Goal: Task Accomplishment & Management: Manage account settings

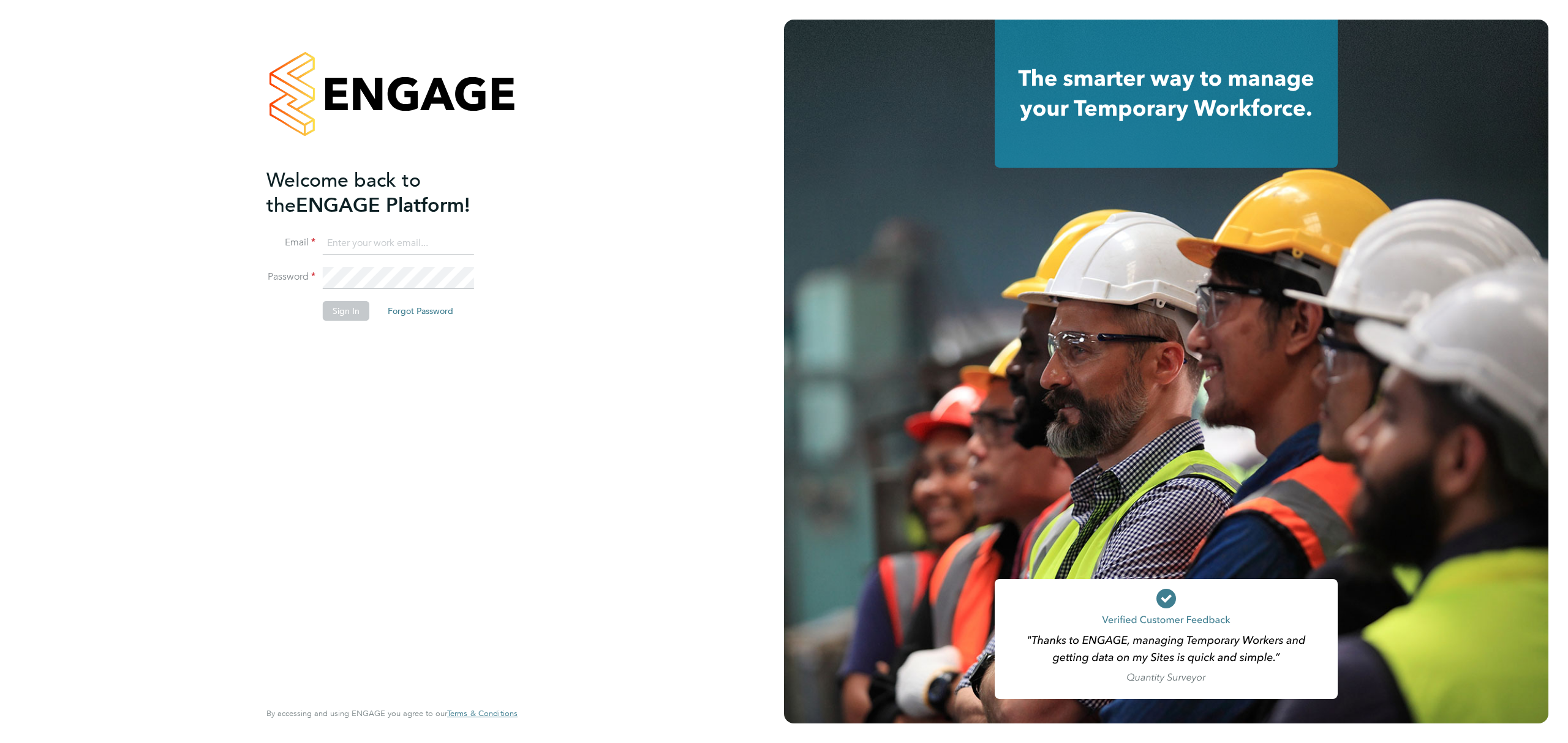
type input "[PERSON_NAME][EMAIL_ADDRESS][PERSON_NAME][DOMAIN_NAME]"
drag, startPoint x: 365, startPoint y: 307, endPoint x: 354, endPoint y: 315, distance: 13.6
click at [365, 307] on button "Sign In" at bounding box center [346, 311] width 47 height 20
click at [354, 315] on div "Sorry, we are having problems connecting to our services." at bounding box center [391, 372] width 784 height 743
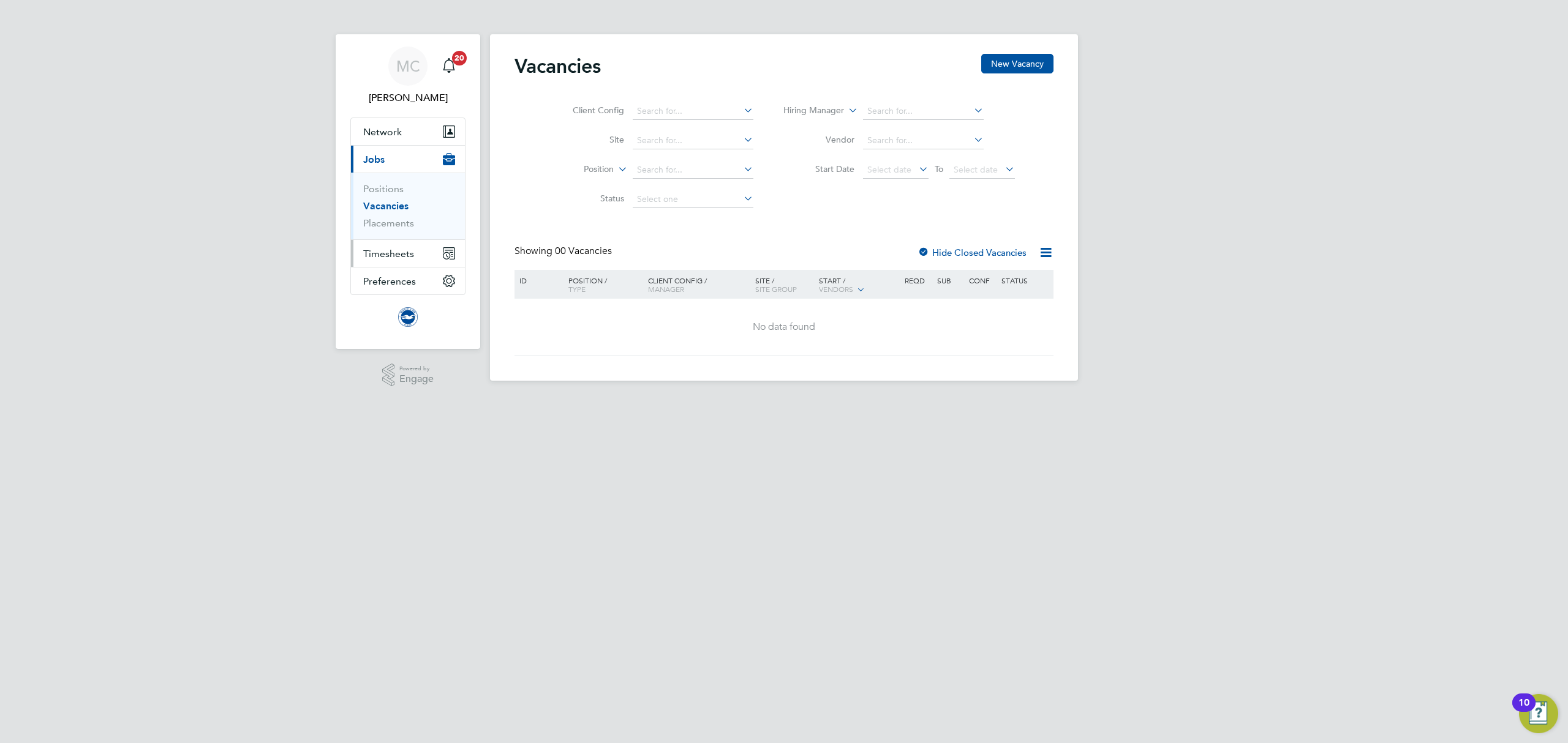
click at [394, 248] on span "Timesheets" at bounding box center [389, 254] width 51 height 12
click at [405, 210] on ul "Timesheets" at bounding box center [408, 217] width 114 height 32
click at [405, 219] on link "Timesheets" at bounding box center [389, 216] width 51 height 12
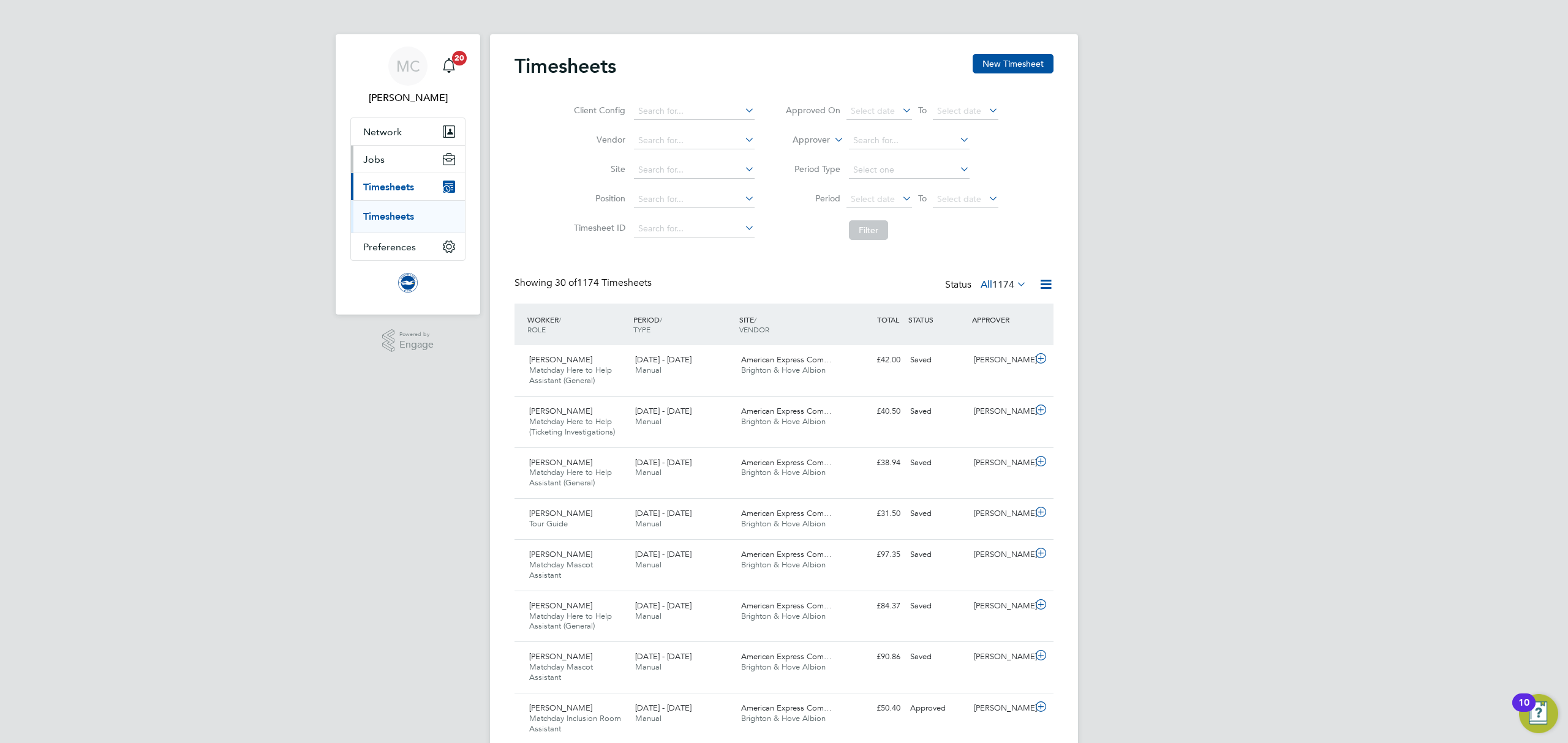
click at [381, 159] on span "Jobs" at bounding box center [374, 159] width 22 height 12
click at [390, 219] on link "Placements" at bounding box center [389, 223] width 51 height 12
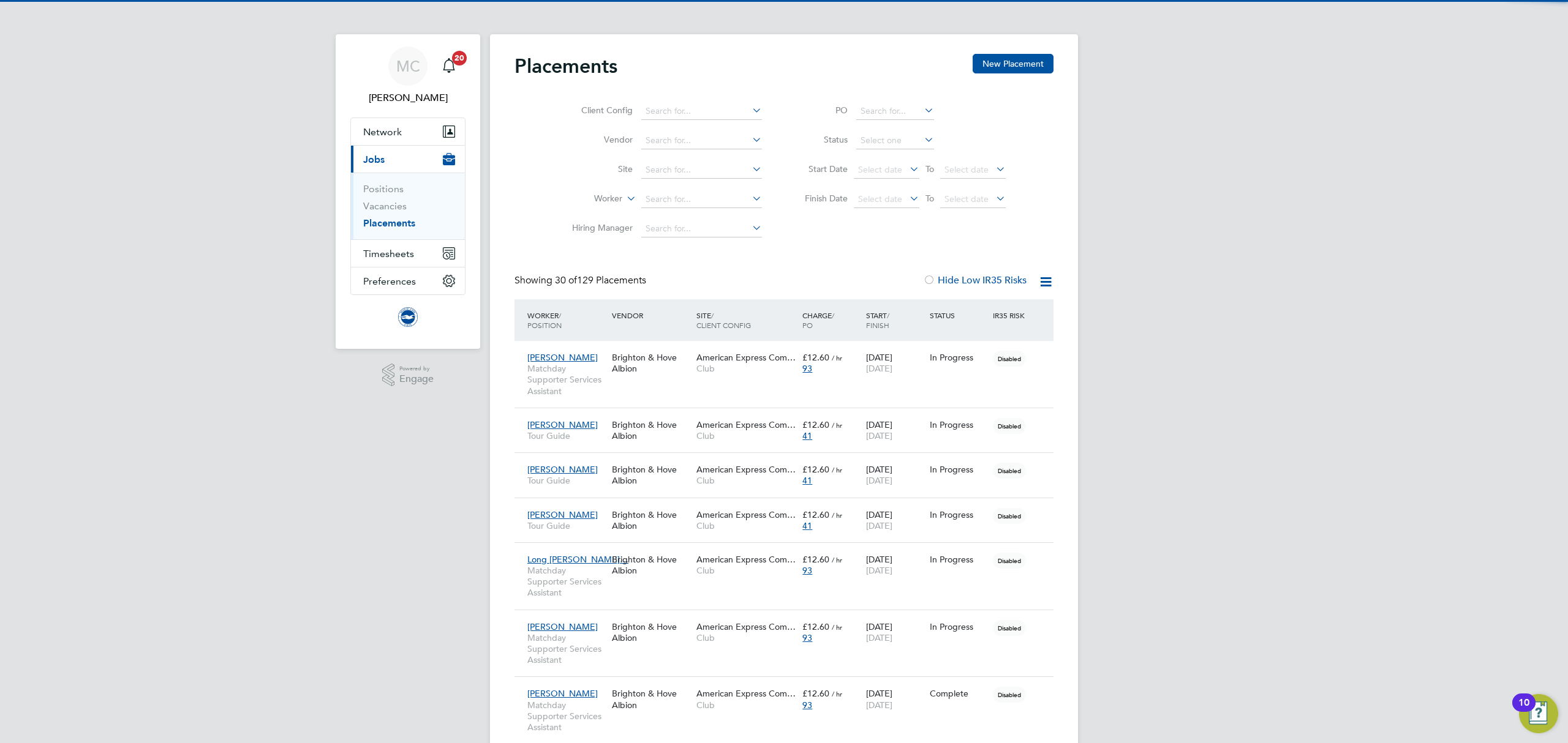
click at [922, 139] on icon at bounding box center [922, 139] width 0 height 17
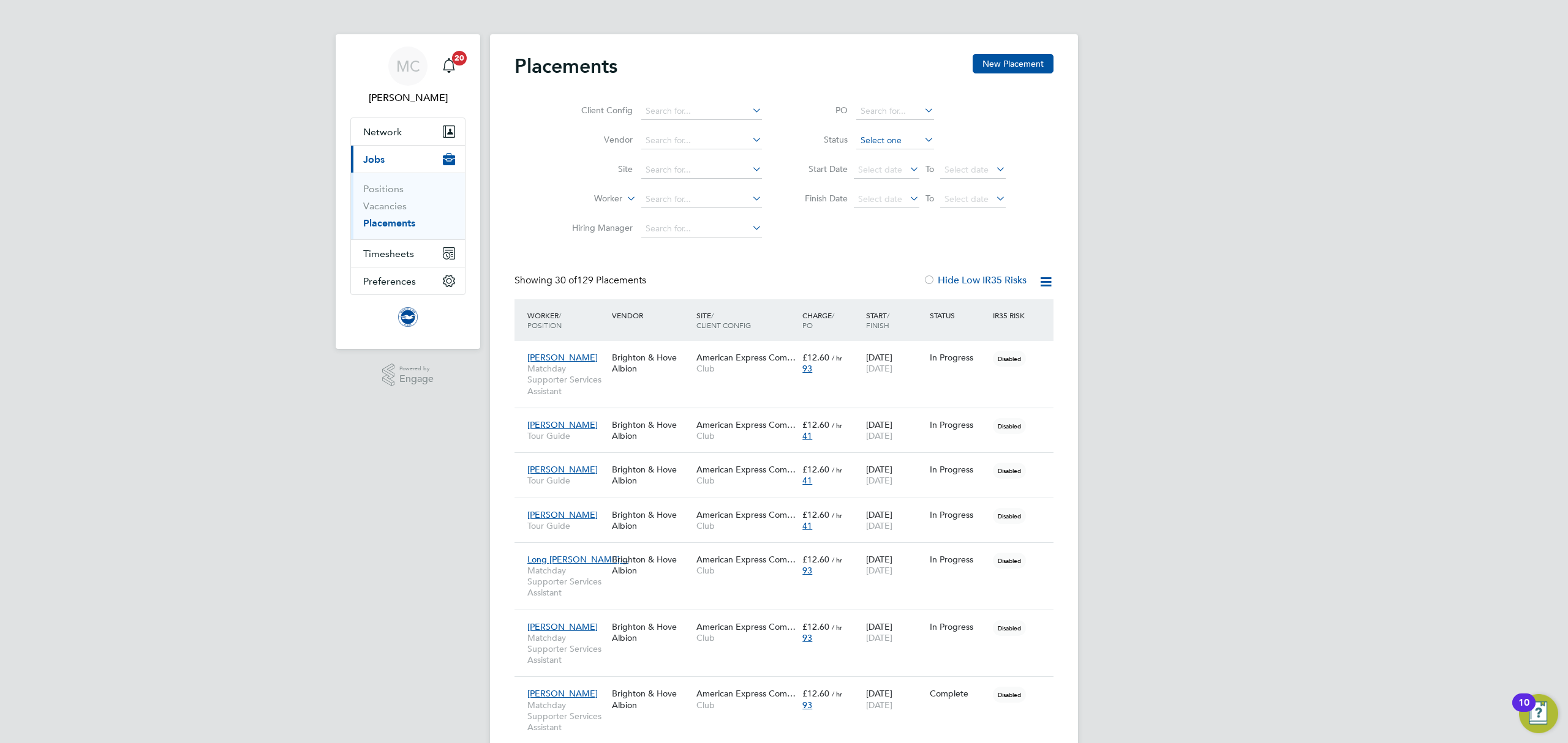
click at [914, 137] on input at bounding box center [895, 140] width 77 height 17
click at [895, 162] on li "Active" at bounding box center [895, 157] width 79 height 16
type input "Active"
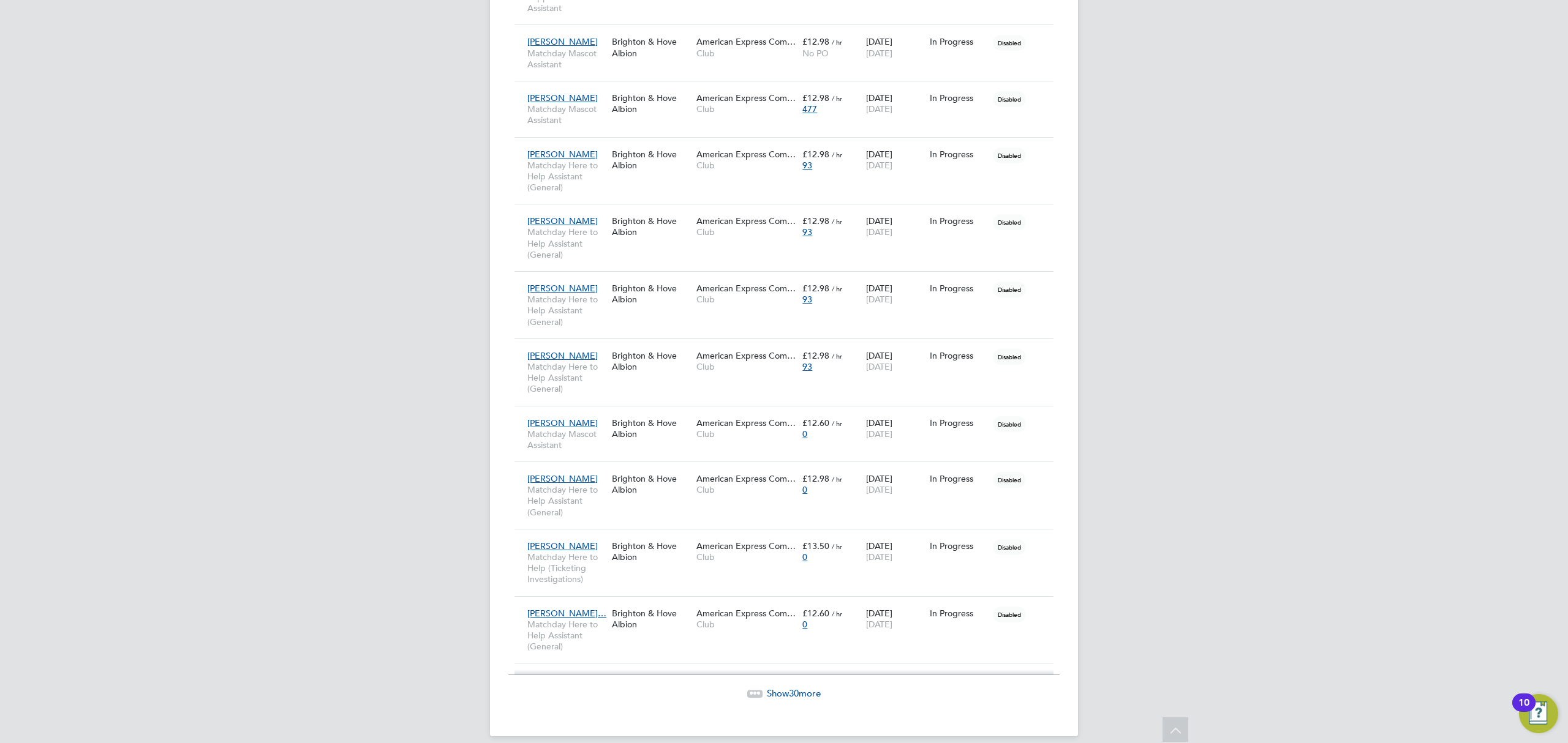
scroll to position [1522, 0]
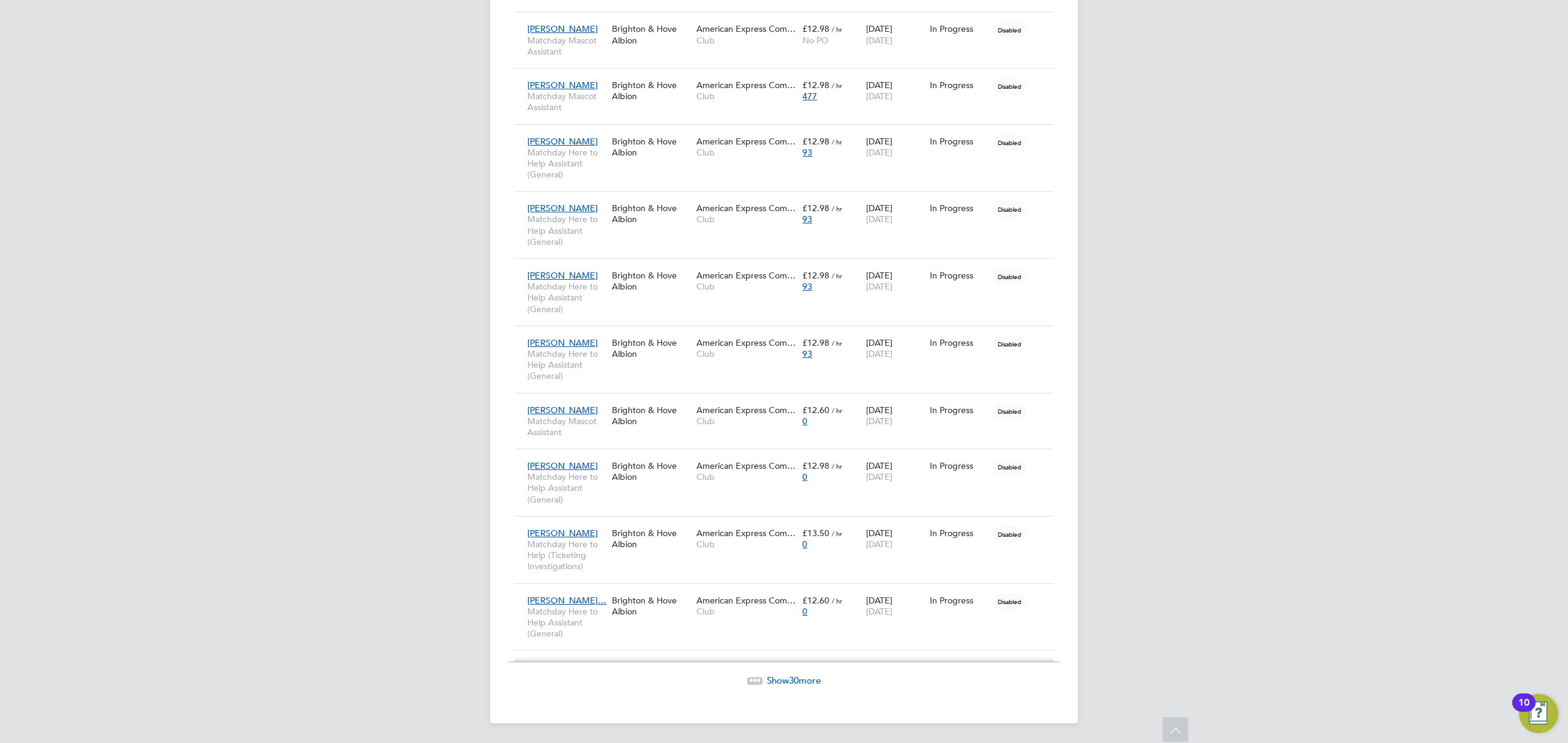
click at [780, 684] on span "Show 30 more" at bounding box center [793, 680] width 54 height 12
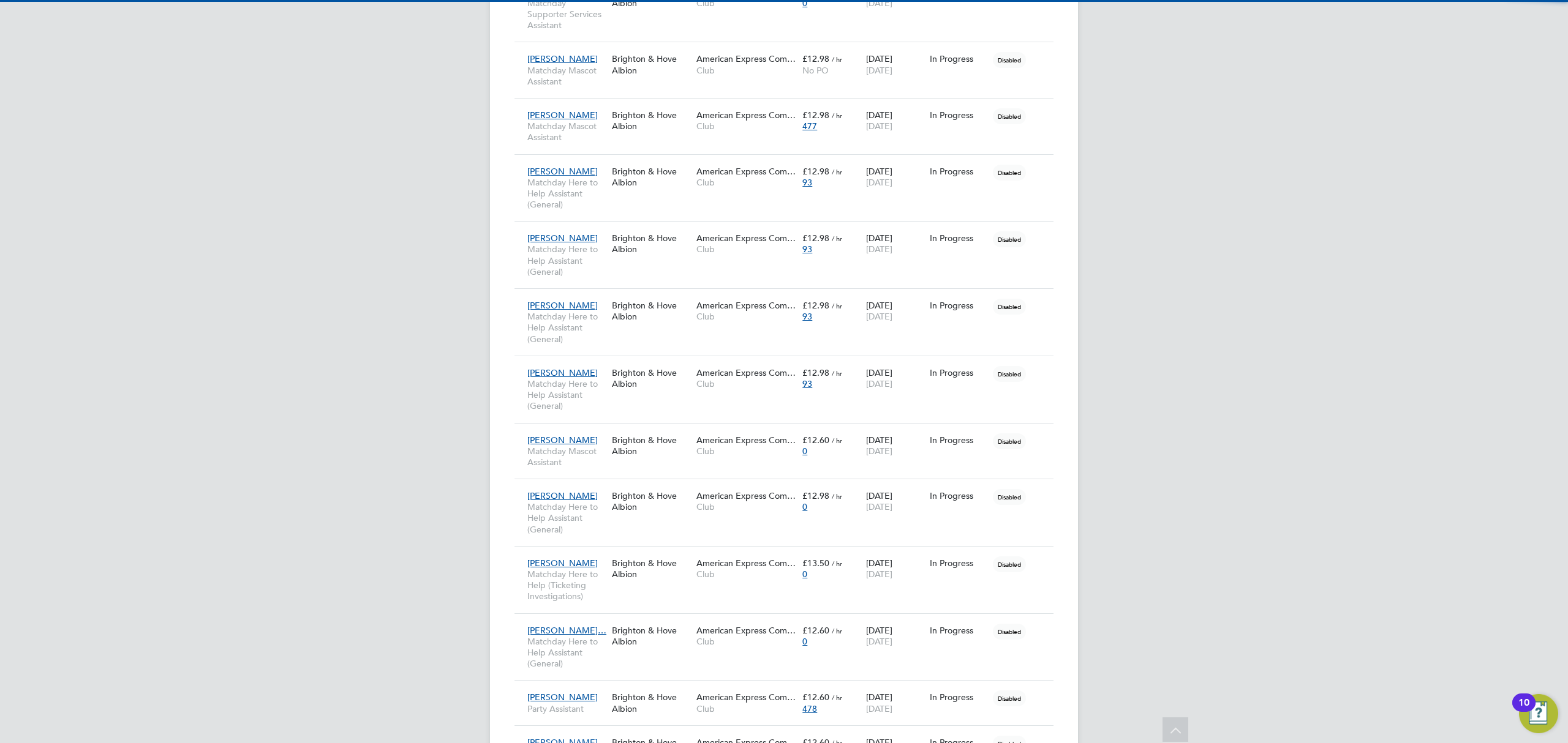
scroll to position [5, 6]
